Goal: Navigation & Orientation: Understand site structure

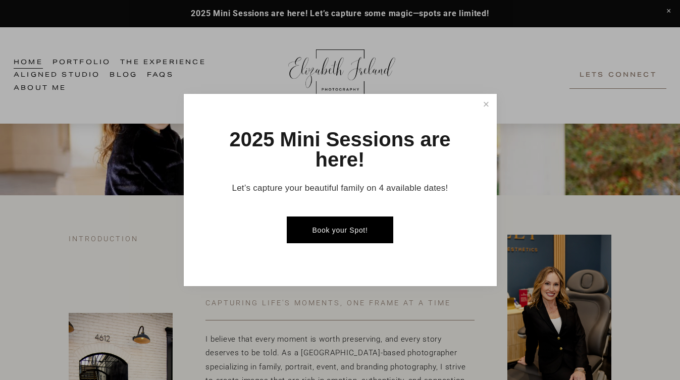
scroll to position [121, 0]
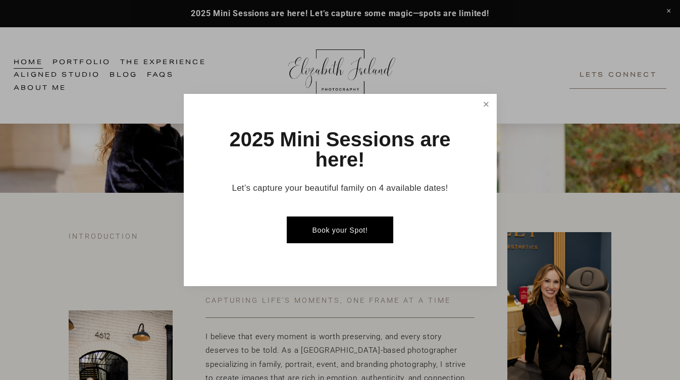
click at [489, 100] on link "Close" at bounding box center [486, 104] width 18 height 18
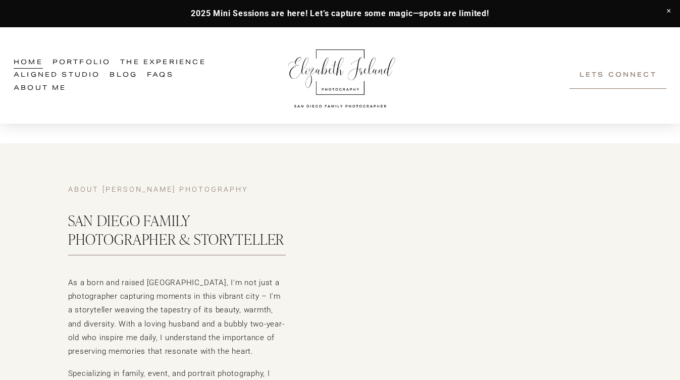
scroll to position [1130, 0]
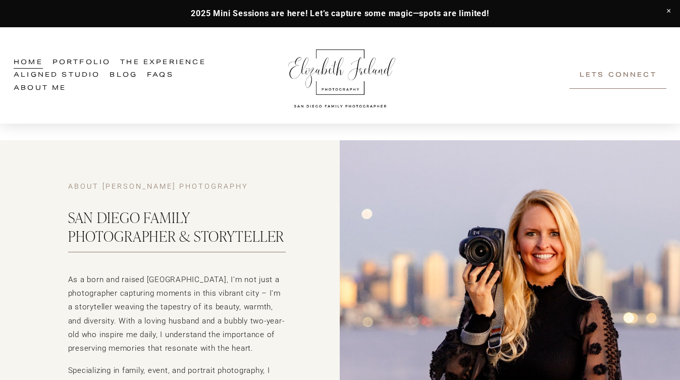
click at [36, 77] on link "Aligned Studio" at bounding box center [57, 75] width 87 height 13
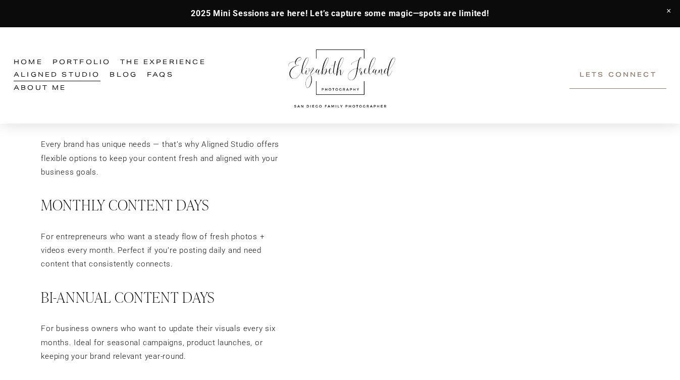
scroll to position [1472, 0]
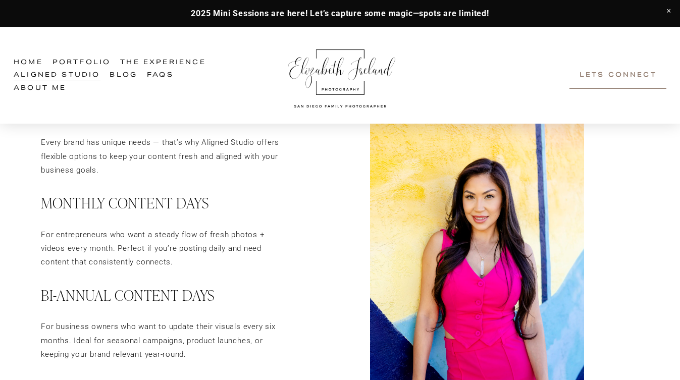
click at [78, 63] on link "Portfolio" at bounding box center [81, 62] width 59 height 13
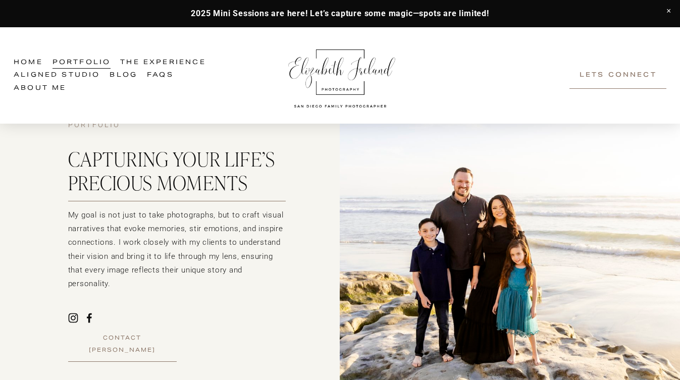
scroll to position [67, 0]
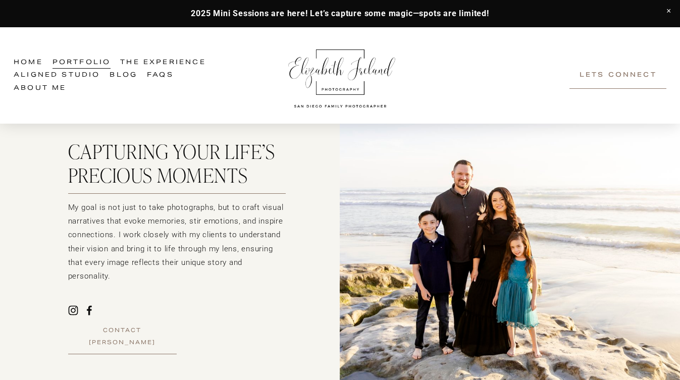
click at [156, 75] on link "FAQs" at bounding box center [160, 75] width 27 height 13
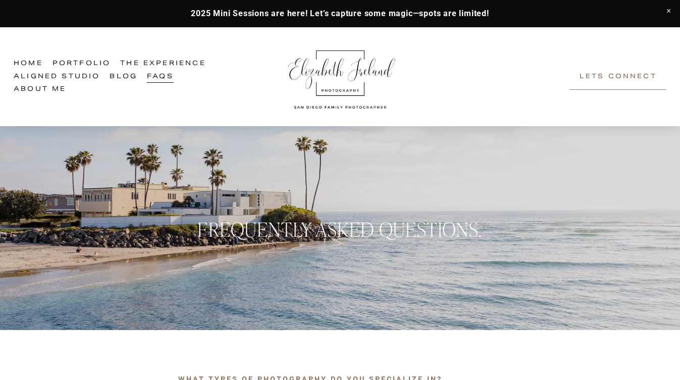
click at [416, 10] on link at bounding box center [340, 13] width 680 height 27
